Goal: Check status: Check status

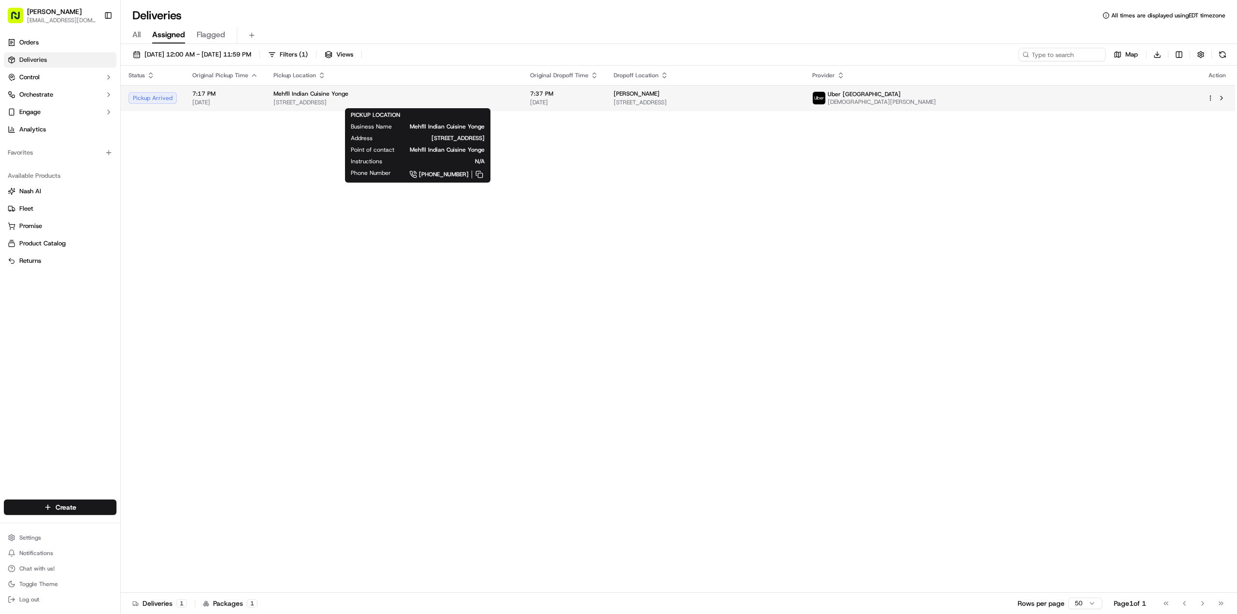
click at [514, 95] on div "Mehfll Indian Cuisine Yonge" at bounding box center [393, 94] width 241 height 8
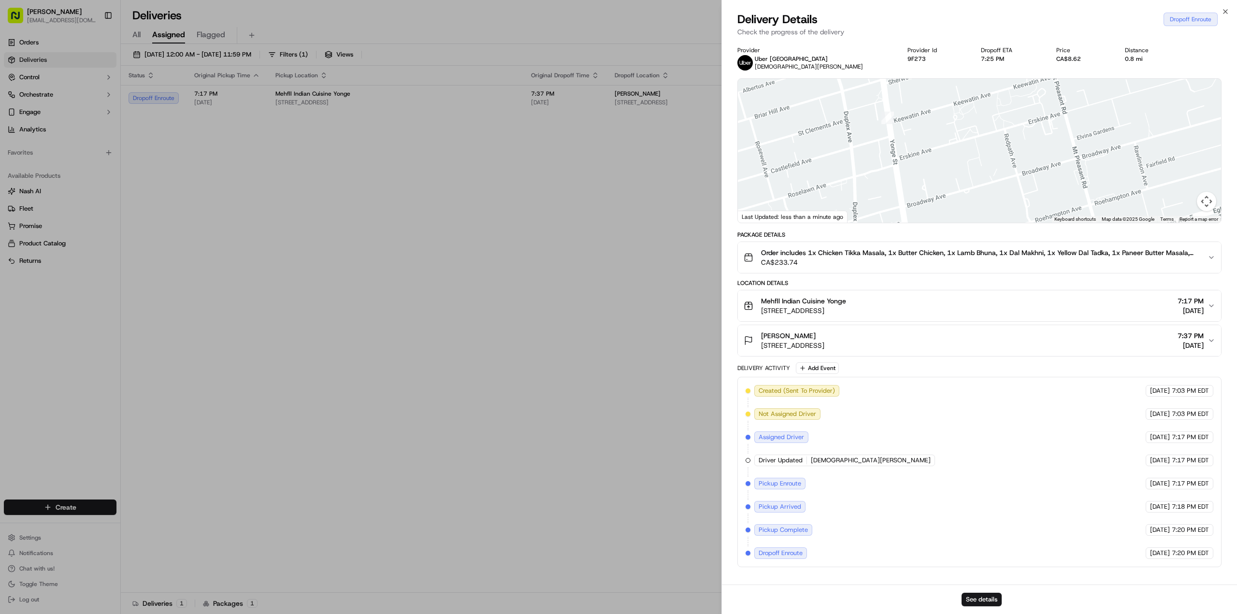
drag, startPoint x: 942, startPoint y: 181, endPoint x: 968, endPoint y: 112, distance: 74.3
click at [983, 74] on div "Provider Uber [GEOGRAPHIC_DATA] [PERSON_NAME] Provider Id 9F273 Dropoff ETA 7:2…" at bounding box center [979, 306] width 484 height 521
click at [1007, 86] on img at bounding box center [1009, 88] width 15 height 15
drag, startPoint x: 1000, startPoint y: 132, endPoint x: 969, endPoint y: 181, distance: 57.8
click at [969, 181] on div at bounding box center [979, 151] width 483 height 144
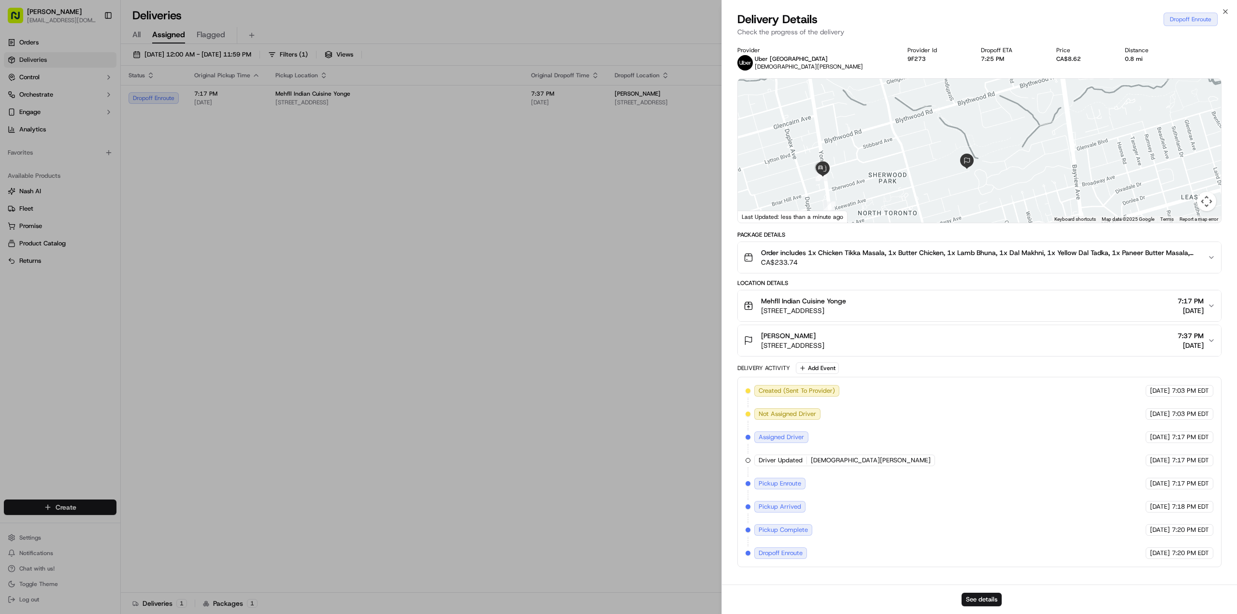
drag, startPoint x: 961, startPoint y: 153, endPoint x: 949, endPoint y: 179, distance: 28.5
click at [949, 179] on div at bounding box center [979, 151] width 483 height 144
drag, startPoint x: 923, startPoint y: 198, endPoint x: 930, endPoint y: 160, distance: 38.8
click at [930, 160] on div at bounding box center [979, 151] width 483 height 144
drag, startPoint x: 863, startPoint y: 177, endPoint x: 880, endPoint y: 210, distance: 37.2
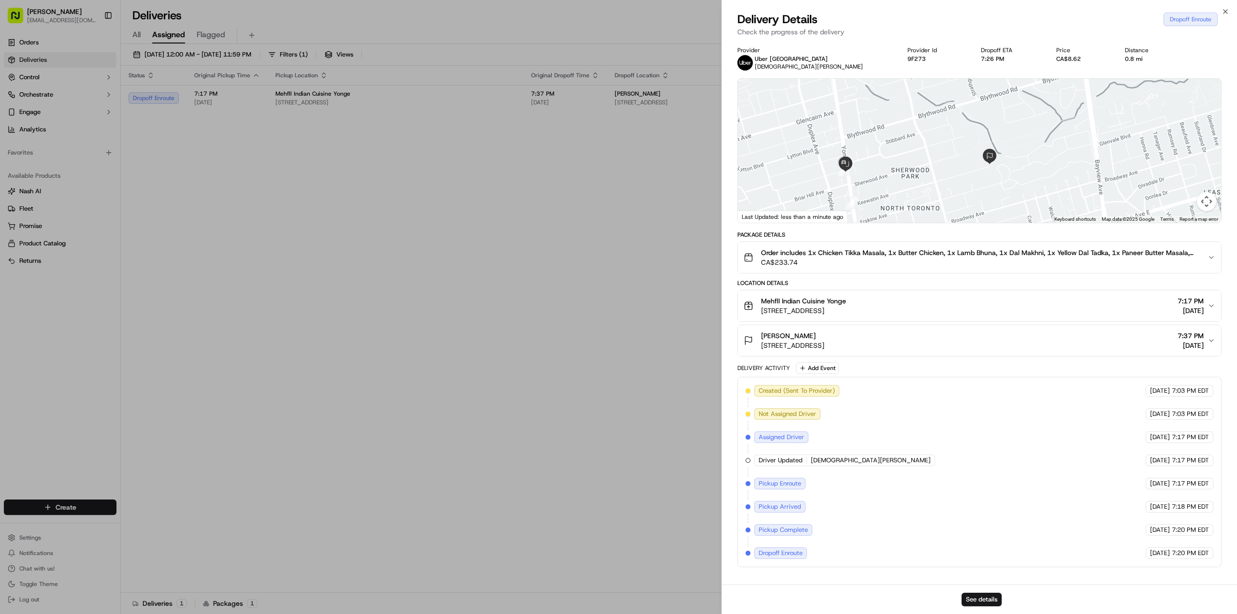
click at [880, 210] on div at bounding box center [979, 151] width 483 height 144
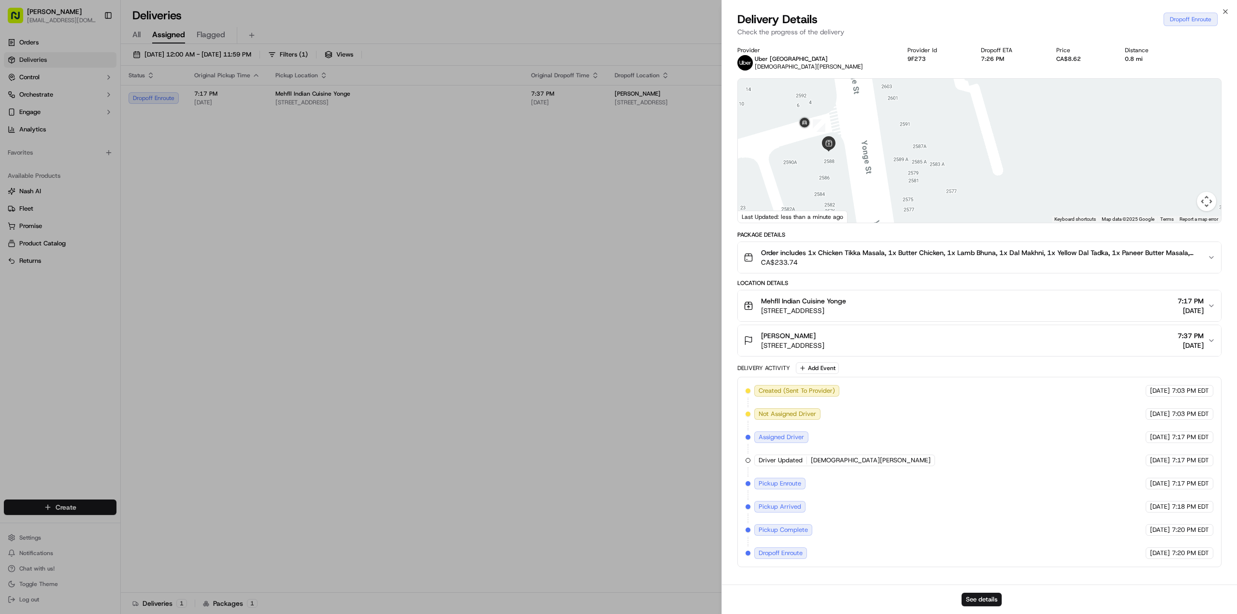
drag, startPoint x: 791, startPoint y: 180, endPoint x: 842, endPoint y: 147, distance: 61.0
click at [842, 147] on div at bounding box center [979, 151] width 483 height 144
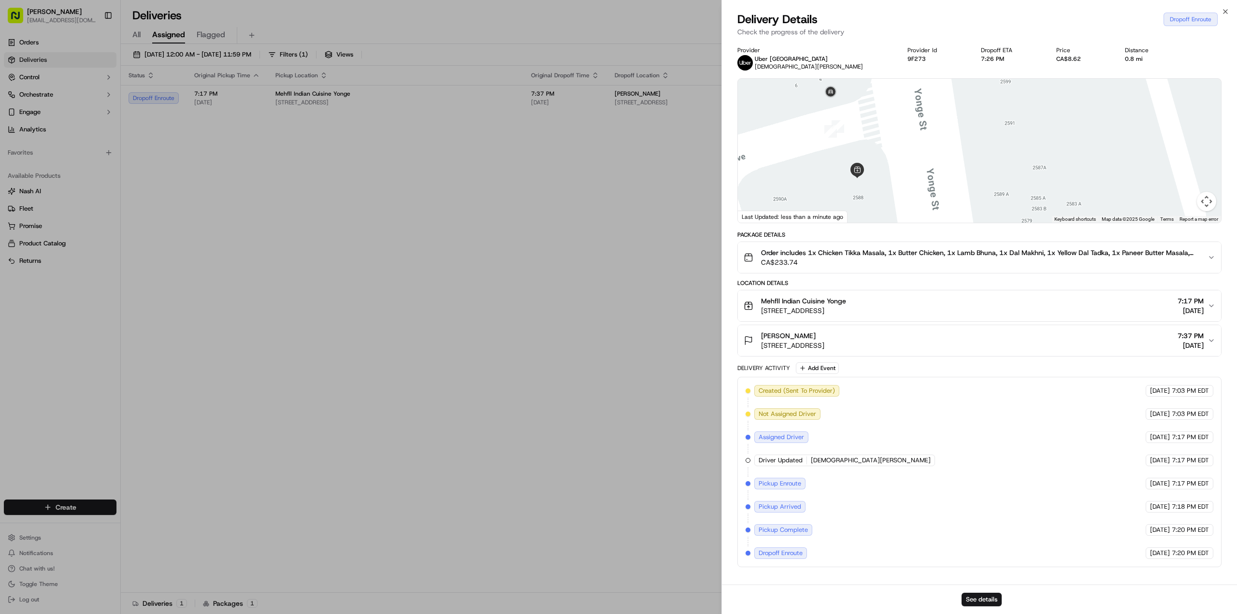
drag, startPoint x: 867, startPoint y: 152, endPoint x: 905, endPoint y: 174, distance: 44.4
click at [905, 174] on div at bounding box center [979, 151] width 483 height 144
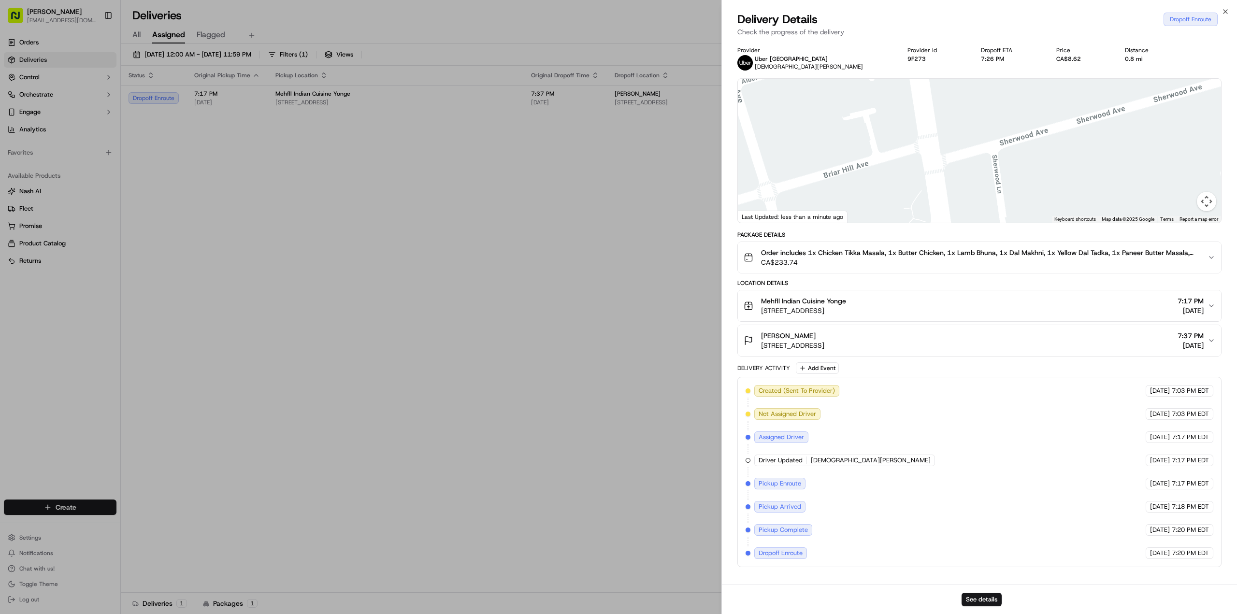
drag, startPoint x: 954, startPoint y: 180, endPoint x: 927, endPoint y: 61, distance: 122.3
click at [927, 61] on div "Provider Uber [GEOGRAPHIC_DATA] [PERSON_NAME] Provider Id 9F273 Dropoff ETA 7:2…" at bounding box center [979, 306] width 484 height 521
drag, startPoint x: 922, startPoint y: 146, endPoint x: 834, endPoint y: 237, distance: 126.7
click at [834, 237] on div "Provider Uber [GEOGRAPHIC_DATA] [PERSON_NAME] Provider Id 9F273 Dropoff ETA 7:2…" at bounding box center [979, 306] width 484 height 521
drag, startPoint x: 885, startPoint y: 192, endPoint x: 863, endPoint y: 158, distance: 40.1
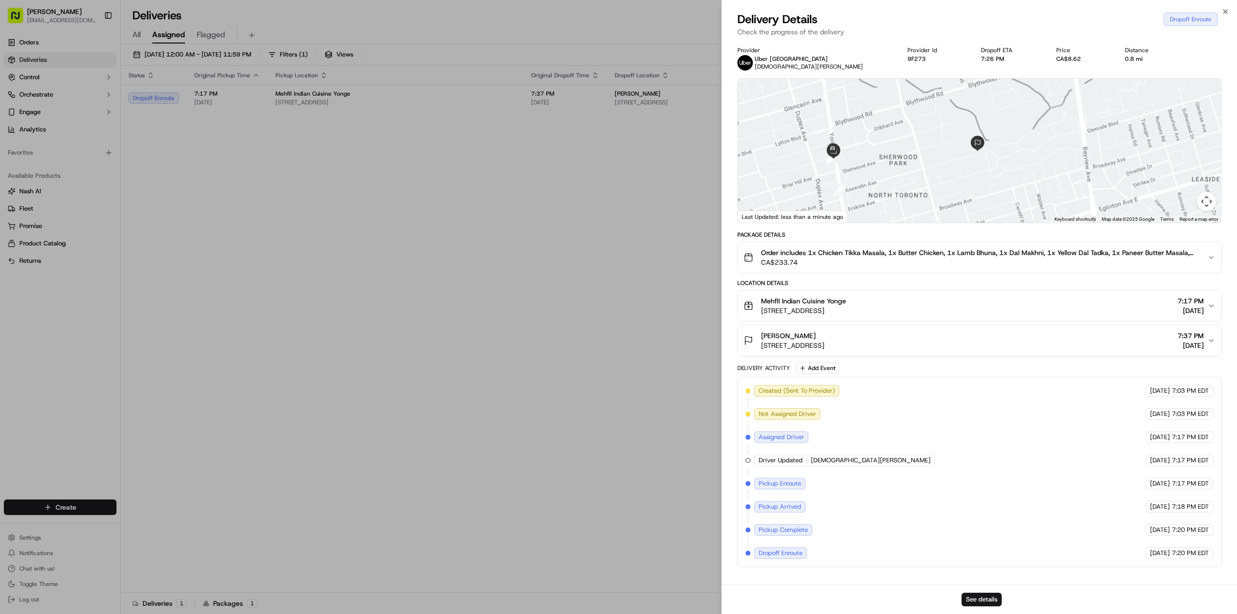
click at [863, 158] on div at bounding box center [979, 151] width 483 height 144
drag, startPoint x: 899, startPoint y: 170, endPoint x: 934, endPoint y: 200, distance: 45.9
click at [934, 200] on div at bounding box center [979, 151] width 483 height 144
drag, startPoint x: 1112, startPoint y: 171, endPoint x: 1102, endPoint y: 128, distance: 44.3
click at [1102, 128] on div at bounding box center [979, 151] width 483 height 144
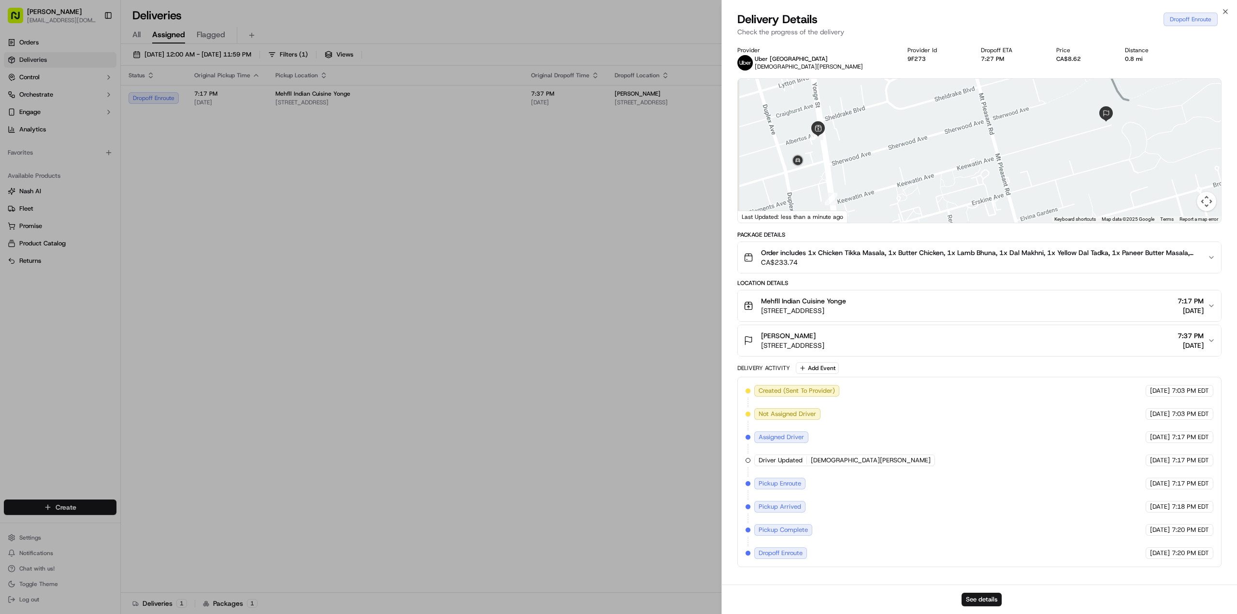
drag, startPoint x: 902, startPoint y: 157, endPoint x: 924, endPoint y: 162, distance: 22.6
click at [924, 162] on div at bounding box center [979, 151] width 483 height 144
drag, startPoint x: 923, startPoint y: 183, endPoint x: 936, endPoint y: 183, distance: 12.6
click at [937, 183] on div at bounding box center [979, 151] width 483 height 144
drag, startPoint x: 966, startPoint y: 168, endPoint x: 922, endPoint y: 177, distance: 44.3
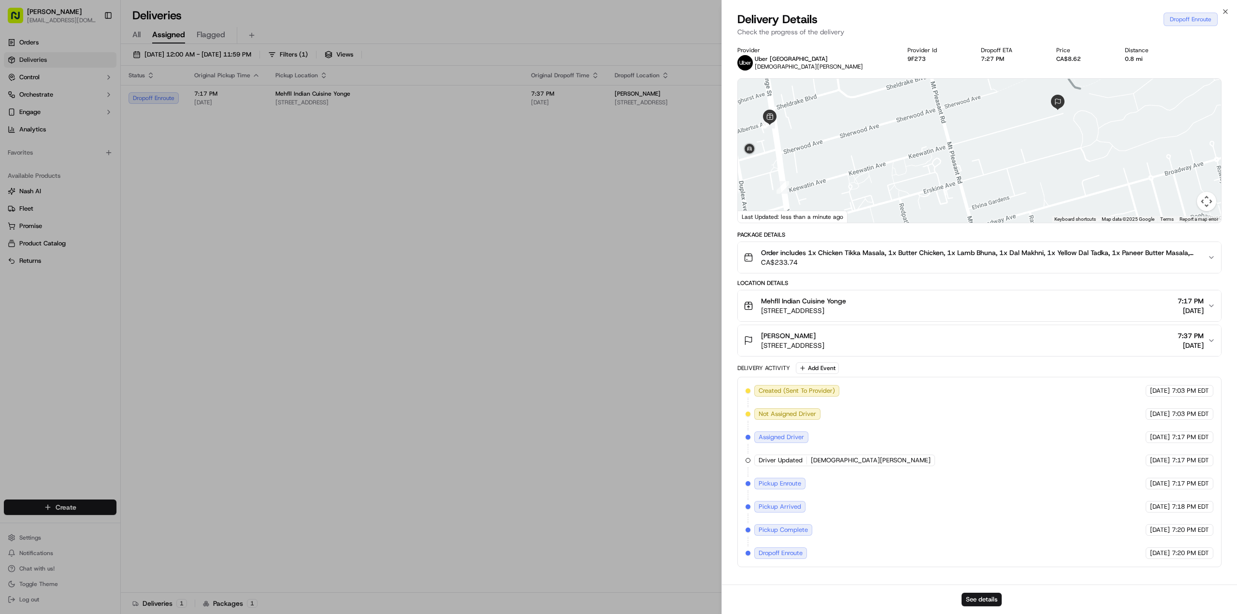
click at [922, 177] on div at bounding box center [979, 151] width 483 height 144
click at [942, 298] on div "Mehfll Indian Cuisine Yonge [STREET_ADDRESS] 7:17 PM [DATE]" at bounding box center [975, 305] width 464 height 19
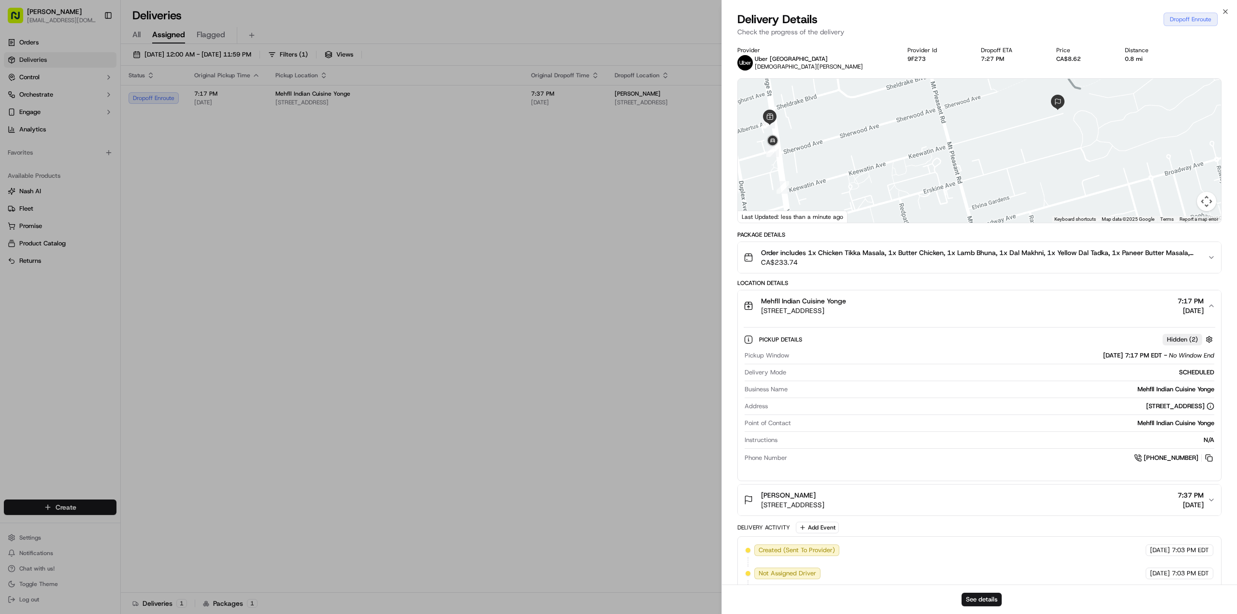
click at [1031, 494] on div "[PERSON_NAME] [STREET_ADDRESS] 7:37 PM [DATE]" at bounding box center [975, 499] width 464 height 19
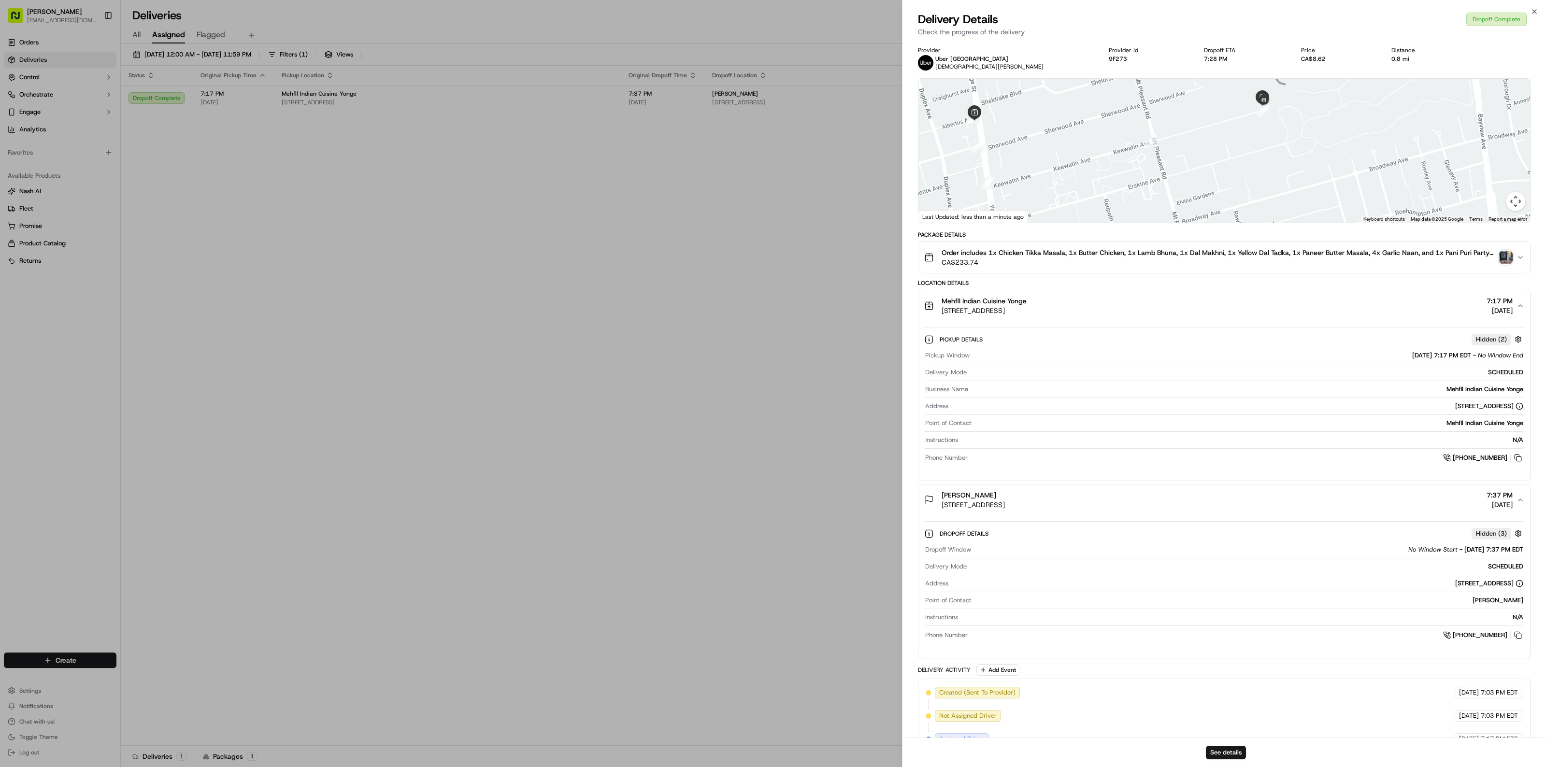
drag, startPoint x: 1206, startPoint y: 160, endPoint x: 1162, endPoint y: 159, distance: 44.0
click at [1162, 159] on div at bounding box center [1224, 151] width 612 height 144
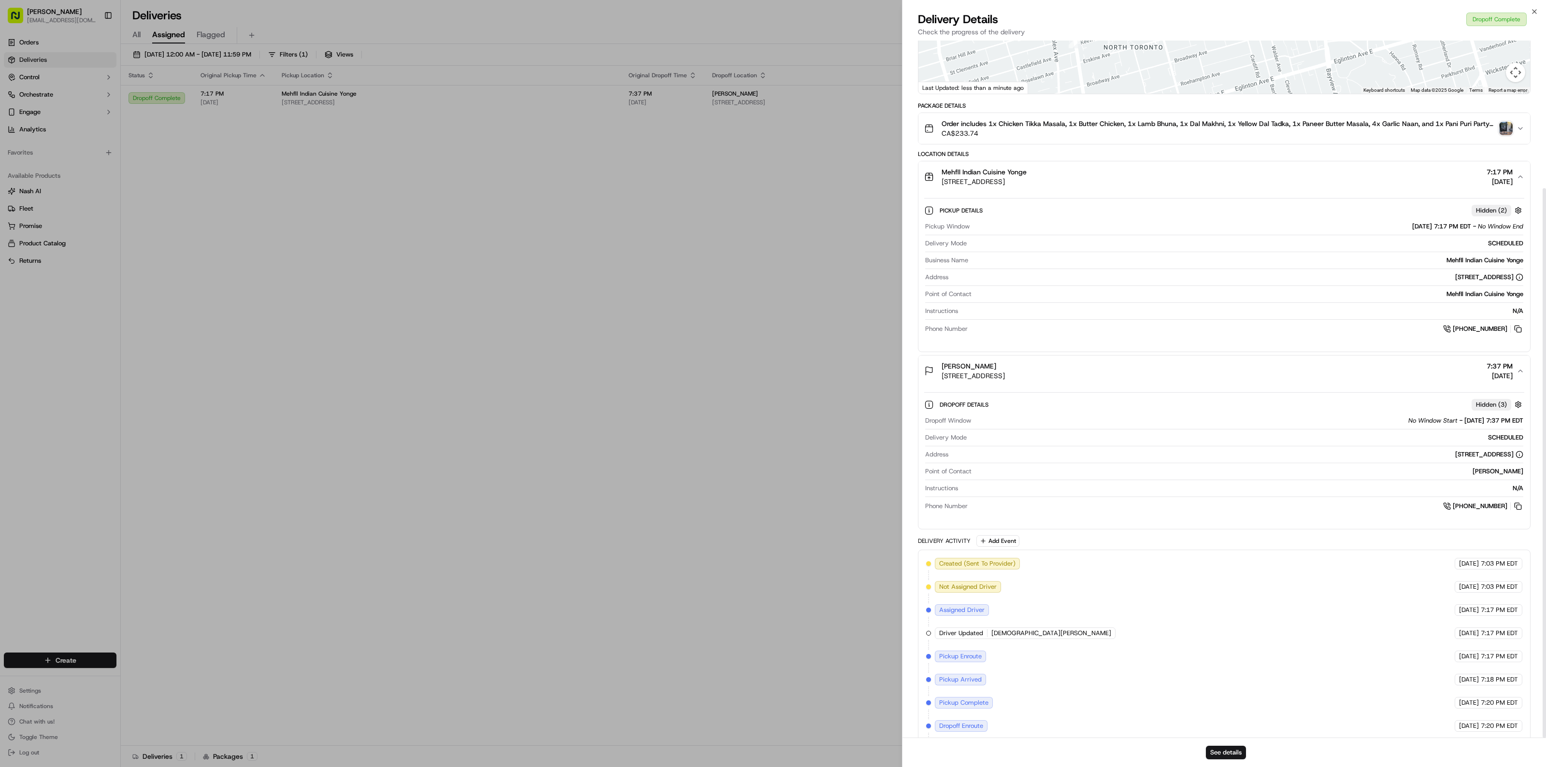
scroll to position [187, 0]
